Goal: Complete application form

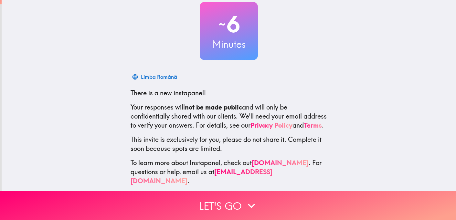
scroll to position [49, 0]
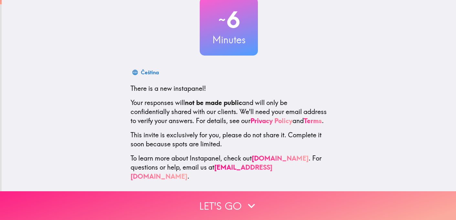
click at [237, 198] on button "Let's go" at bounding box center [228, 205] width 456 height 29
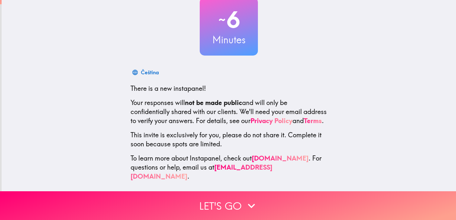
scroll to position [0, 0]
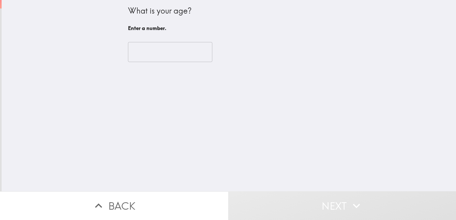
click at [159, 48] on input "number" at bounding box center [170, 52] width 84 height 20
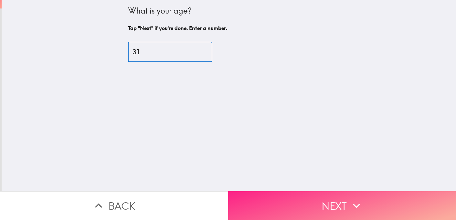
type input "31"
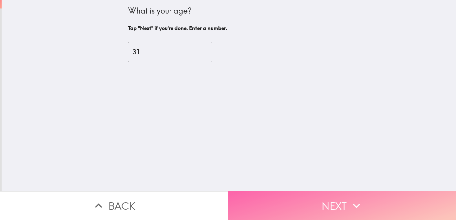
click at [318, 203] on button "Next" at bounding box center [342, 205] width 228 height 29
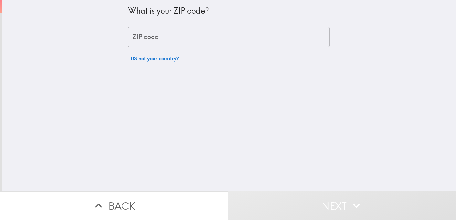
drag, startPoint x: 183, startPoint y: 49, endPoint x: 189, endPoint y: 37, distance: 14.0
click at [183, 49] on div "What is your ZIP code? ZIP code ZIP code US not your country?" at bounding box center [229, 32] width 202 height 65
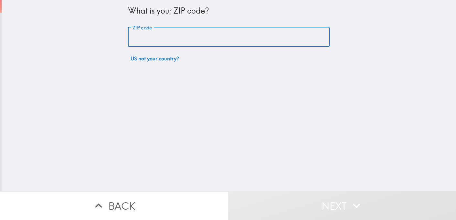
click at [189, 37] on input "ZIP code" at bounding box center [229, 37] width 202 height 20
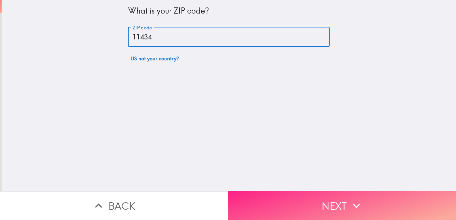
type input "11434"
click at [324, 192] on button "Next" at bounding box center [342, 205] width 228 height 29
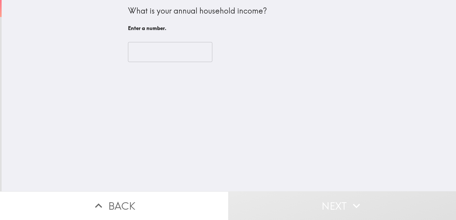
click at [165, 48] on input "number" at bounding box center [170, 52] width 84 height 20
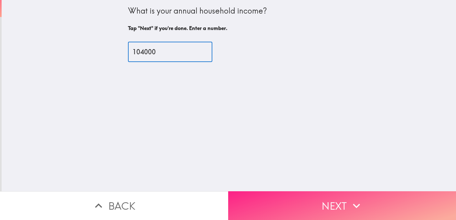
type input "104000"
click at [351, 199] on icon "button" at bounding box center [356, 206] width 14 height 14
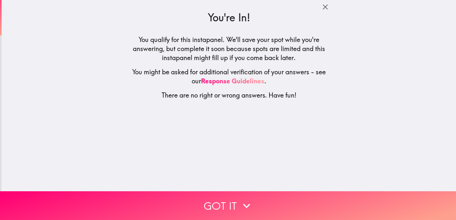
drag, startPoint x: 255, startPoint y: 202, endPoint x: 283, endPoint y: 170, distance: 41.7
click at [255, 202] on button "Got it" at bounding box center [228, 205] width 456 height 29
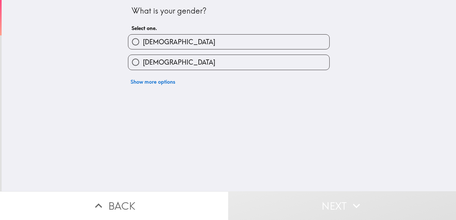
click at [175, 33] on div "[DEMOGRAPHIC_DATA]" at bounding box center [226, 39] width 207 height 20
click at [179, 40] on label "[DEMOGRAPHIC_DATA]" at bounding box center [228, 42] width 201 height 15
click at [143, 40] on input "[DEMOGRAPHIC_DATA]" at bounding box center [135, 42] width 15 height 15
radio input "true"
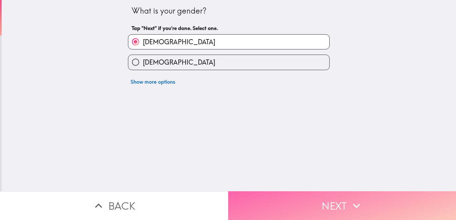
click at [292, 194] on button "Next" at bounding box center [342, 205] width 228 height 29
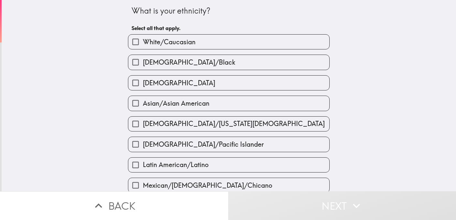
click at [169, 43] on span "White/Caucasian" at bounding box center [169, 42] width 53 height 9
click at [143, 43] on input "White/Caucasian" at bounding box center [135, 42] width 15 height 15
checkbox input "true"
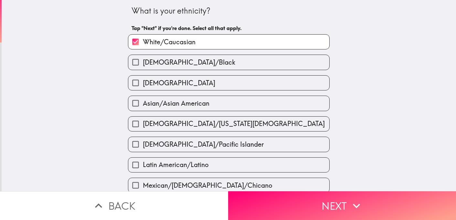
click at [176, 86] on label "[DEMOGRAPHIC_DATA]" at bounding box center [228, 83] width 201 height 15
click at [143, 86] on input "[DEMOGRAPHIC_DATA]" at bounding box center [135, 83] width 15 height 15
checkbox input "true"
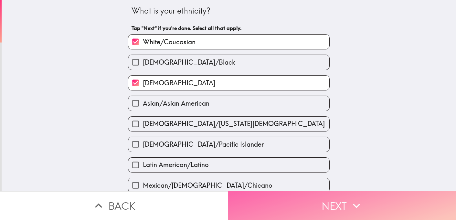
click at [305, 197] on button "Next" at bounding box center [342, 205] width 228 height 29
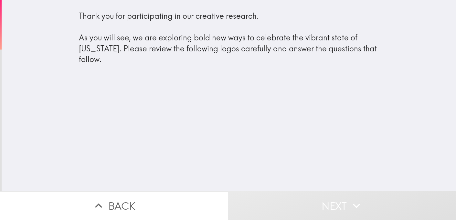
click at [277, 156] on div "Thank you for participating in our creative research. As you will see, we are e…" at bounding box center [229, 95] width 455 height 191
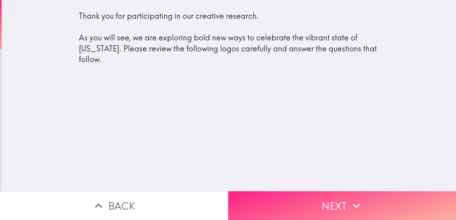
click at [332, 199] on button "Next" at bounding box center [342, 205] width 228 height 29
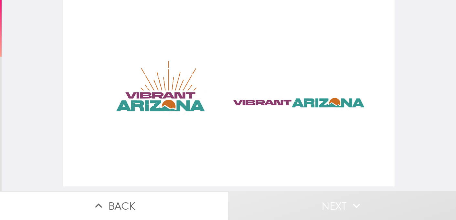
click at [124, 105] on div at bounding box center [229, 93] width 332 height 187
drag, startPoint x: 286, startPoint y: 102, endPoint x: 295, endPoint y: 116, distance: 16.8
click at [286, 102] on div at bounding box center [229, 93] width 332 height 187
click at [338, 203] on button "Next" at bounding box center [342, 205] width 228 height 29
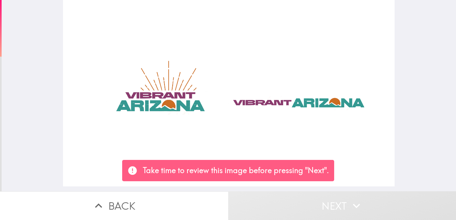
click at [258, 137] on div at bounding box center [229, 93] width 332 height 187
click at [396, 142] on div at bounding box center [229, 95] width 455 height 191
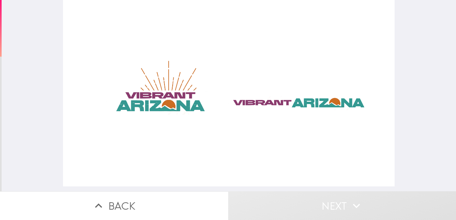
drag, startPoint x: 169, startPoint y: 97, endPoint x: 232, endPoint y: 99, distance: 63.1
click at [168, 97] on div at bounding box center [229, 93] width 332 height 187
click at [262, 99] on div at bounding box center [229, 93] width 332 height 187
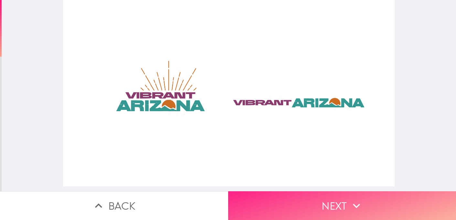
click at [350, 199] on icon "button" at bounding box center [356, 206] width 14 height 14
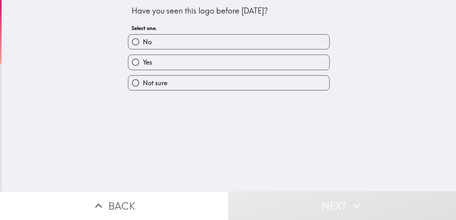
click at [183, 41] on label "No" at bounding box center [228, 42] width 201 height 15
click at [143, 41] on input "No" at bounding box center [135, 42] width 15 height 15
radio input "true"
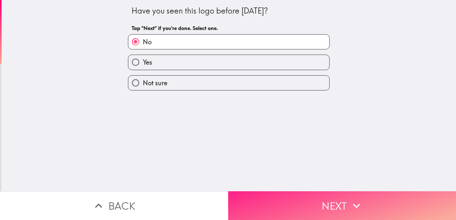
click at [310, 199] on button "Next" at bounding box center [342, 205] width 228 height 29
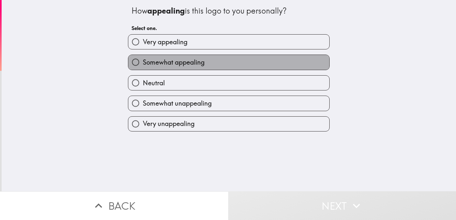
click at [191, 59] on span "Somewhat appealing" at bounding box center [174, 62] width 62 height 9
click at [143, 59] on input "Somewhat appealing" at bounding box center [135, 62] width 15 height 15
radio input "true"
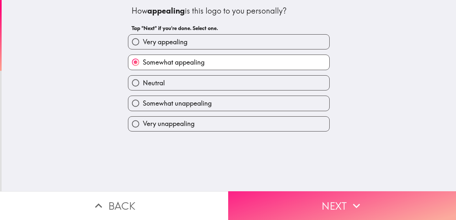
click at [340, 197] on button "Next" at bounding box center [342, 205] width 228 height 29
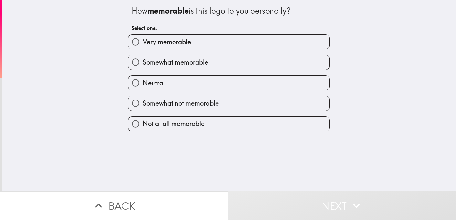
click at [179, 47] on label "Very memorable" at bounding box center [228, 42] width 201 height 15
click at [143, 47] on input "Very memorable" at bounding box center [135, 42] width 15 height 15
radio input "true"
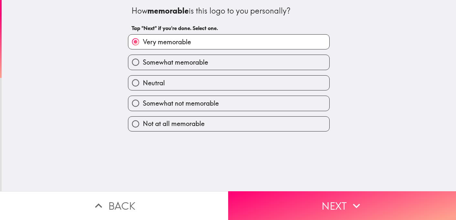
click at [186, 76] on label "Neutral" at bounding box center [228, 83] width 201 height 15
click at [143, 76] on input "Neutral" at bounding box center [135, 83] width 15 height 15
radio input "true"
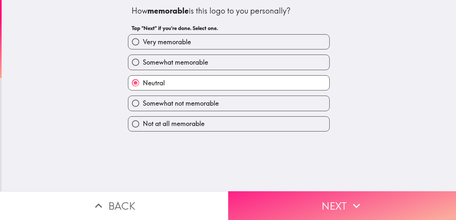
click at [346, 210] on button "Next" at bounding box center [342, 205] width 228 height 29
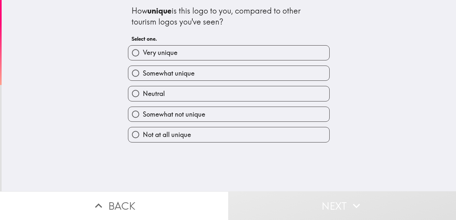
click at [177, 113] on span "Somewhat not unique" at bounding box center [174, 114] width 62 height 9
click at [143, 113] on input "Somewhat not unique" at bounding box center [135, 114] width 15 height 15
radio input "true"
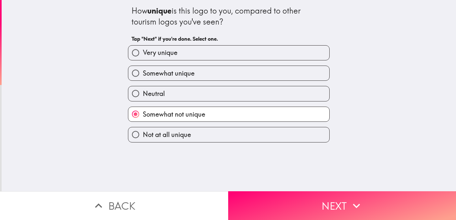
click at [237, 139] on label "Not at all unique" at bounding box center [228, 134] width 201 height 15
click at [143, 139] on input "Not at all unique" at bounding box center [135, 134] width 15 height 15
radio input "true"
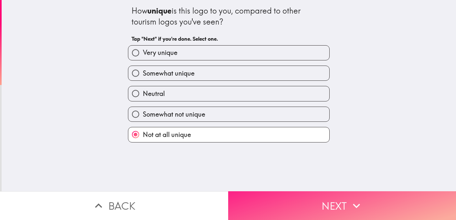
click at [299, 193] on button "Next" at bounding box center [342, 205] width 228 height 29
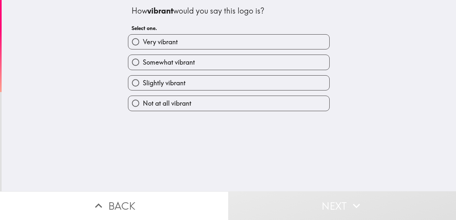
click at [207, 42] on label "Very vibrant" at bounding box center [228, 42] width 201 height 15
click at [143, 42] on input "Very vibrant" at bounding box center [135, 42] width 15 height 15
radio input "true"
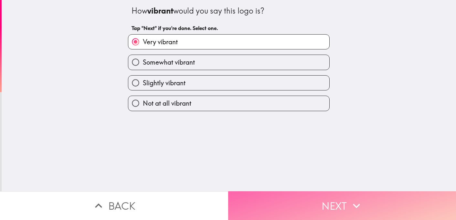
click at [323, 194] on button "Next" at bounding box center [342, 205] width 228 height 29
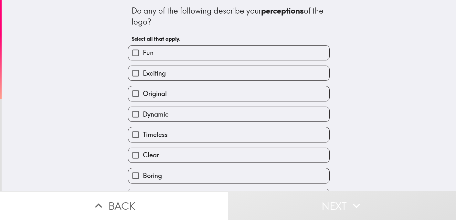
click at [261, 60] on label "Fun" at bounding box center [228, 53] width 201 height 15
click at [143, 60] on input "Fun" at bounding box center [135, 53] width 15 height 15
checkbox input "true"
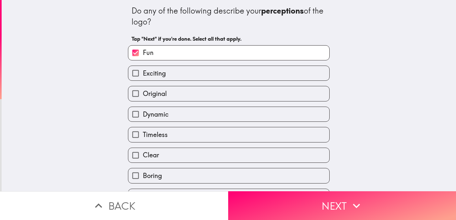
click at [248, 72] on label "Exciting" at bounding box center [228, 73] width 201 height 15
click at [143, 72] on input "Exciting" at bounding box center [135, 73] width 15 height 15
checkbox input "true"
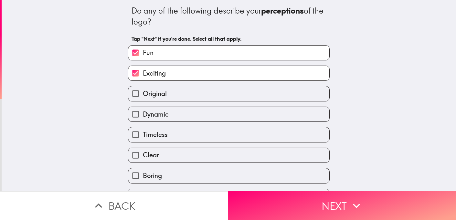
click at [195, 158] on label "Clear" at bounding box center [228, 155] width 201 height 15
click at [143, 158] on input "Clear" at bounding box center [135, 155] width 15 height 15
checkbox input "true"
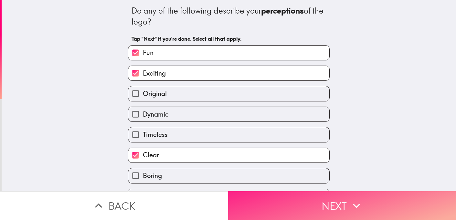
click at [299, 202] on button "Next" at bounding box center [342, 205] width 228 height 29
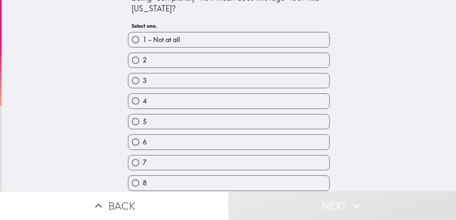
scroll to position [69, 0]
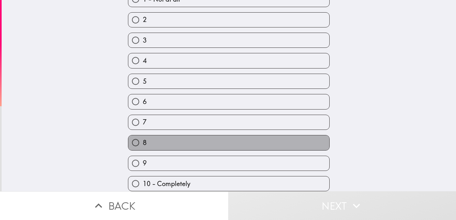
drag, startPoint x: 162, startPoint y: 141, endPoint x: 302, endPoint y: 207, distance: 154.7
click at [162, 141] on label "8" at bounding box center [228, 142] width 201 height 15
click at [143, 141] on input "8" at bounding box center [135, 142] width 15 height 15
radio input "true"
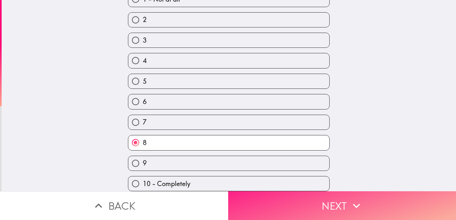
click at [316, 200] on button "Next" at bounding box center [342, 205] width 228 height 29
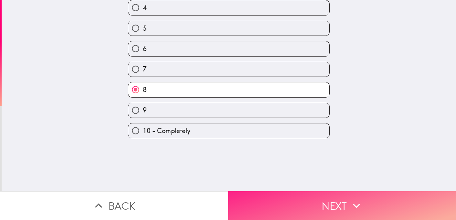
scroll to position [0, 0]
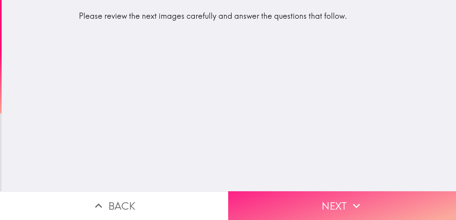
click at [362, 194] on button "Next" at bounding box center [342, 205] width 228 height 29
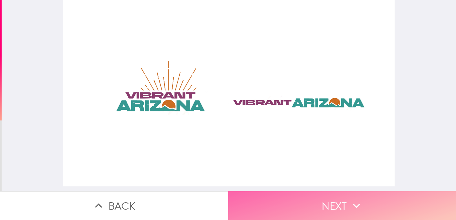
click at [363, 196] on button "Next" at bounding box center [342, 205] width 228 height 29
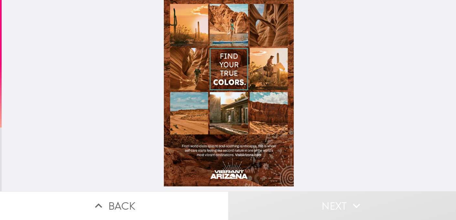
click at [310, 136] on div at bounding box center [229, 95] width 455 height 191
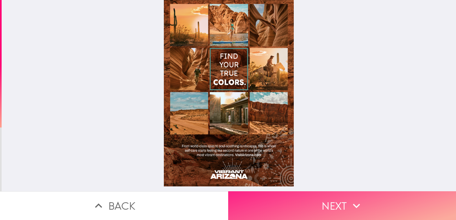
click at [317, 201] on button "Next" at bounding box center [342, 205] width 228 height 29
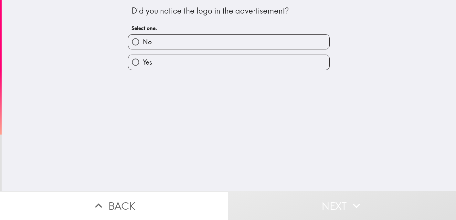
click at [194, 59] on label "Yes" at bounding box center [228, 62] width 201 height 15
click at [143, 59] on input "Yes" at bounding box center [135, 62] width 15 height 15
radio input "true"
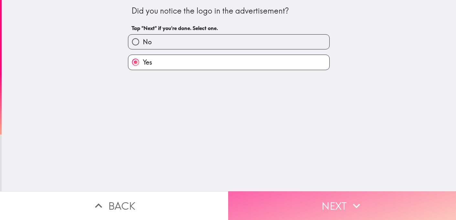
click at [385, 196] on button "Next" at bounding box center [342, 205] width 228 height 29
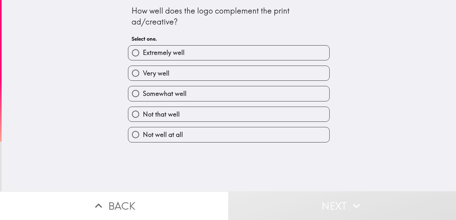
click at [181, 72] on label "Very well" at bounding box center [228, 73] width 201 height 15
click at [143, 72] on input "Very well" at bounding box center [135, 73] width 15 height 15
radio input "true"
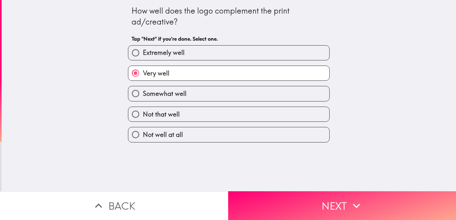
click at [200, 89] on label "Somewhat well" at bounding box center [228, 93] width 201 height 15
click at [143, 89] on input "Somewhat well" at bounding box center [135, 93] width 15 height 15
radio input "true"
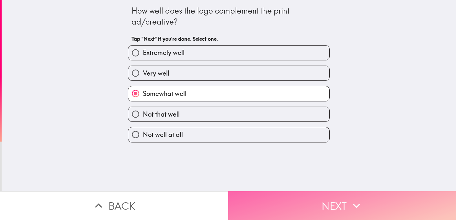
click at [349, 199] on icon "button" at bounding box center [356, 206] width 14 height 14
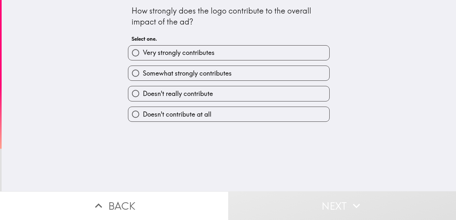
click at [172, 69] on span "Somewhat strongly contributes" at bounding box center [187, 73] width 89 height 9
click at [143, 69] on input "Somewhat strongly contributes" at bounding box center [135, 73] width 15 height 15
radio input "true"
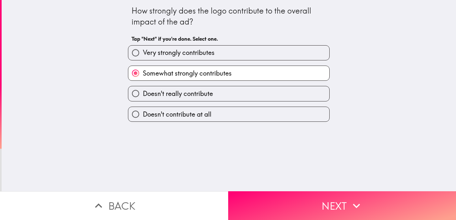
click at [205, 58] on label "Very strongly contributes" at bounding box center [228, 53] width 201 height 15
click at [143, 58] on input "Very strongly contributes" at bounding box center [135, 53] width 15 height 15
radio input "true"
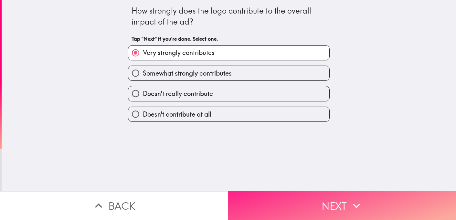
click at [337, 198] on button "Next" at bounding box center [342, 205] width 228 height 29
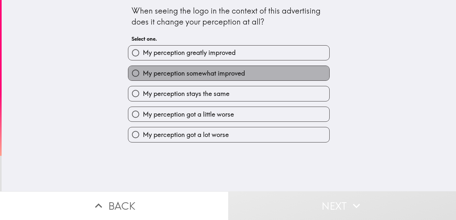
click at [193, 75] on span "My perception somewhat improved" at bounding box center [194, 73] width 102 height 9
click at [143, 75] on input "My perception somewhat improved" at bounding box center [135, 73] width 15 height 15
radio input "true"
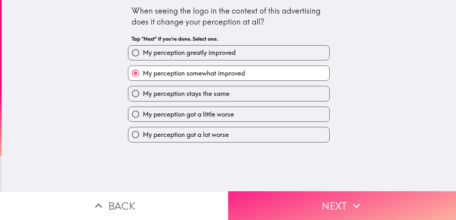
click at [342, 191] on button "Next" at bounding box center [342, 205] width 228 height 29
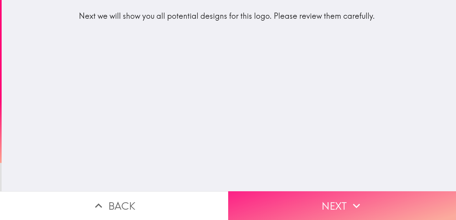
click at [338, 197] on button "Next" at bounding box center [342, 205] width 228 height 29
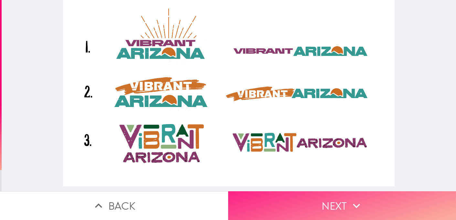
click at [345, 198] on button "Next" at bounding box center [342, 205] width 228 height 29
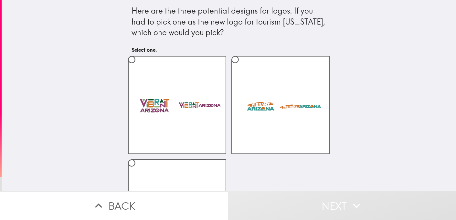
click at [347, 56] on div "Here are the three potential designs for logos. If you had to pick one as the n…" at bounding box center [229, 95] width 455 height 191
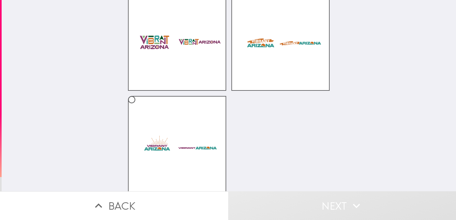
scroll to position [71, 0]
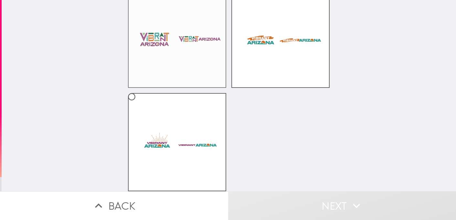
click at [165, 64] on label at bounding box center [177, 39] width 98 height 98
radio input "true"
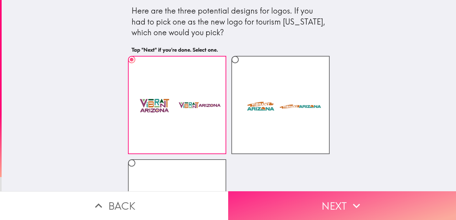
click at [311, 197] on button "Next" at bounding box center [342, 205] width 228 height 29
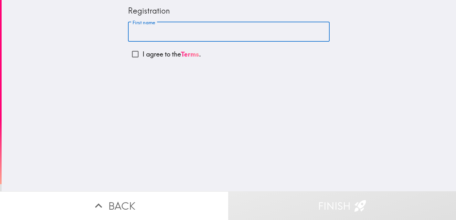
click at [169, 33] on input "First name" at bounding box center [229, 32] width 202 height 20
click at [193, 117] on div "Registration First name First name I agree to the Terms ." at bounding box center [229, 95] width 455 height 191
click at [179, 34] on input "First name" at bounding box center [229, 32] width 202 height 20
type input "[GEOGRAPHIC_DATA]"
click at [133, 52] on input "I agree to the Terms ." at bounding box center [135, 54] width 15 height 15
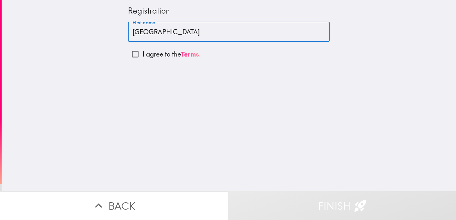
checkbox input "true"
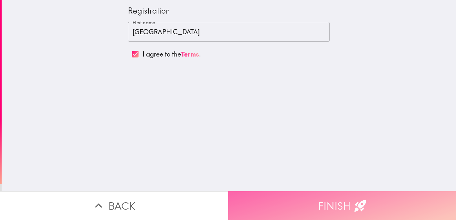
click at [319, 200] on button "Finish" at bounding box center [342, 205] width 228 height 29
